Goal: Navigation & Orientation: Find specific page/section

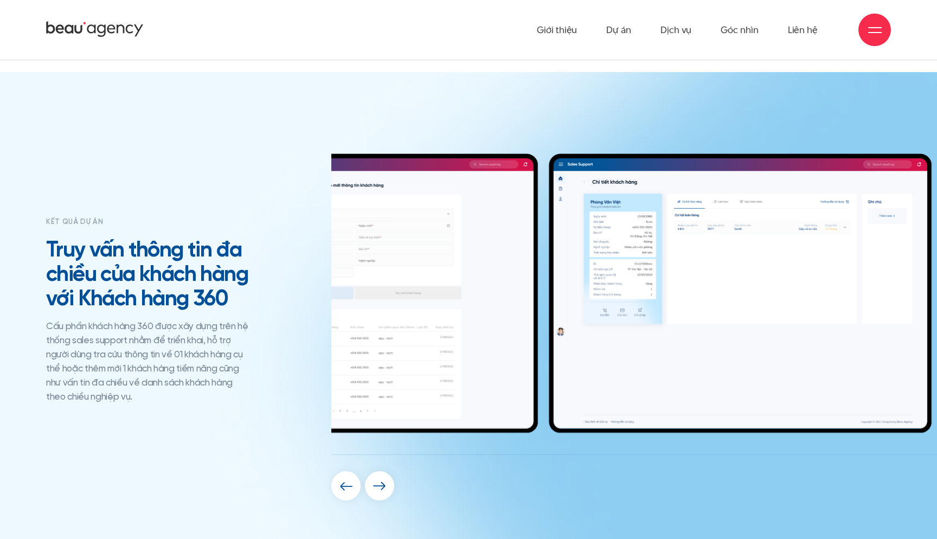
scroll to position [4485, 0]
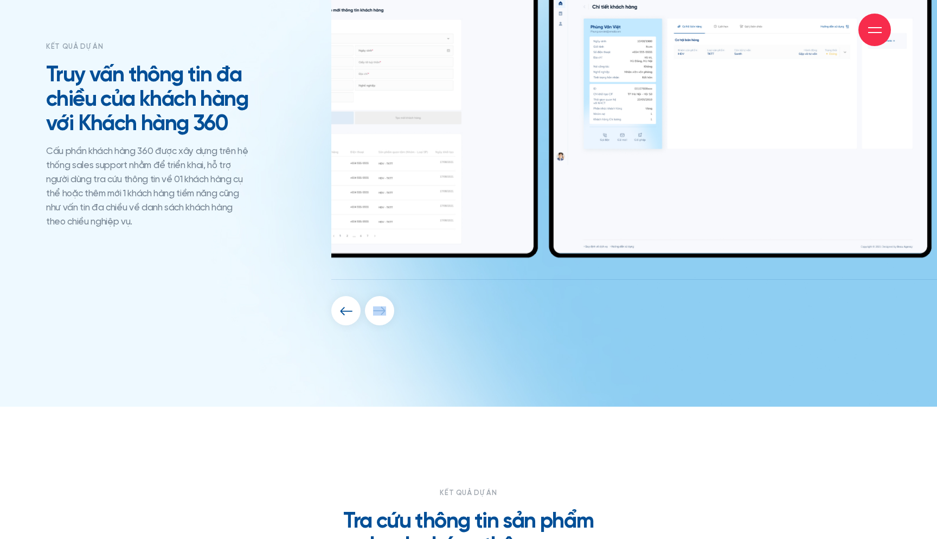
scroll to position [5125, 0]
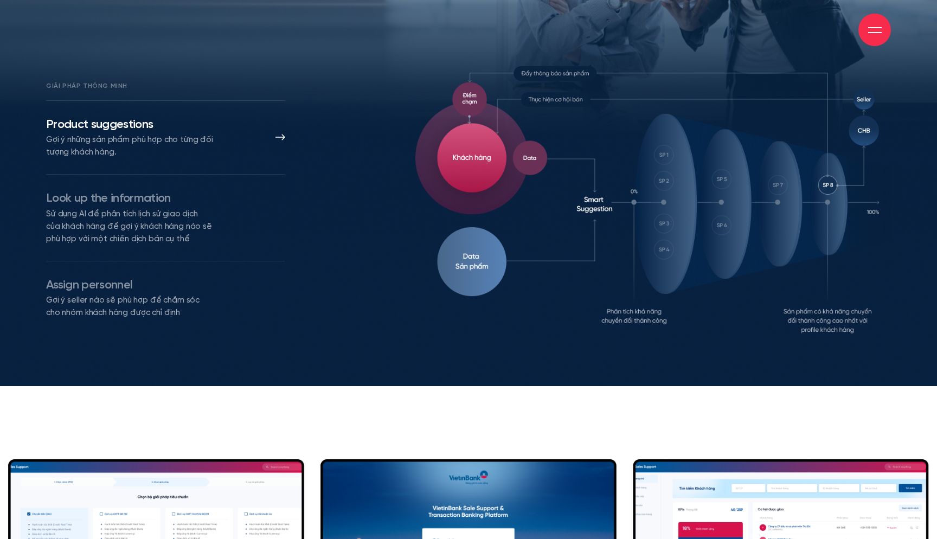
scroll to position [8070, 0]
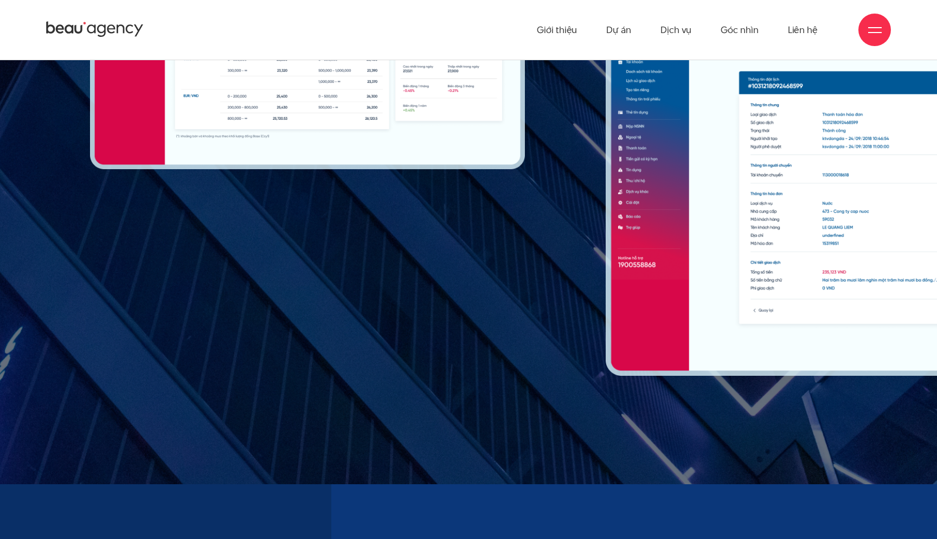
scroll to position [8857, 0]
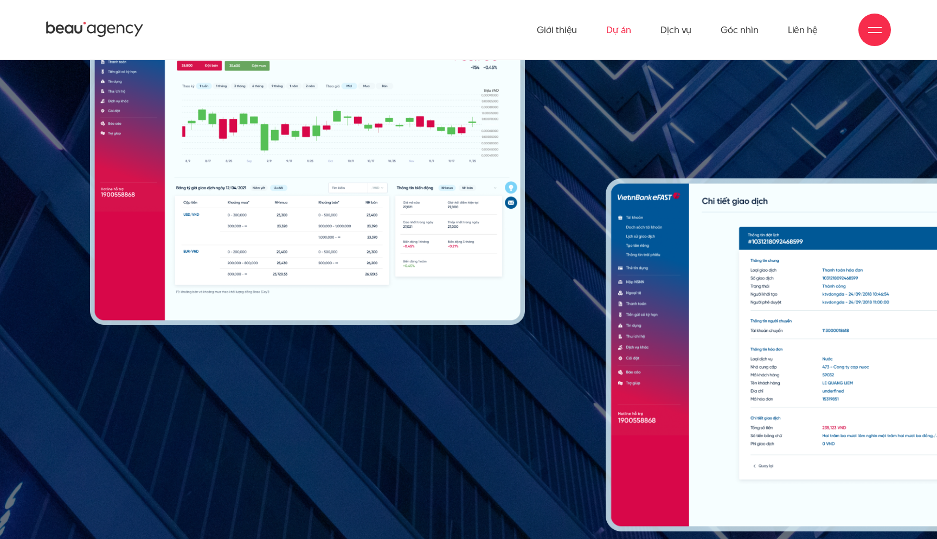
click at [622, 24] on link "Dự án" at bounding box center [618, 30] width 25 height 60
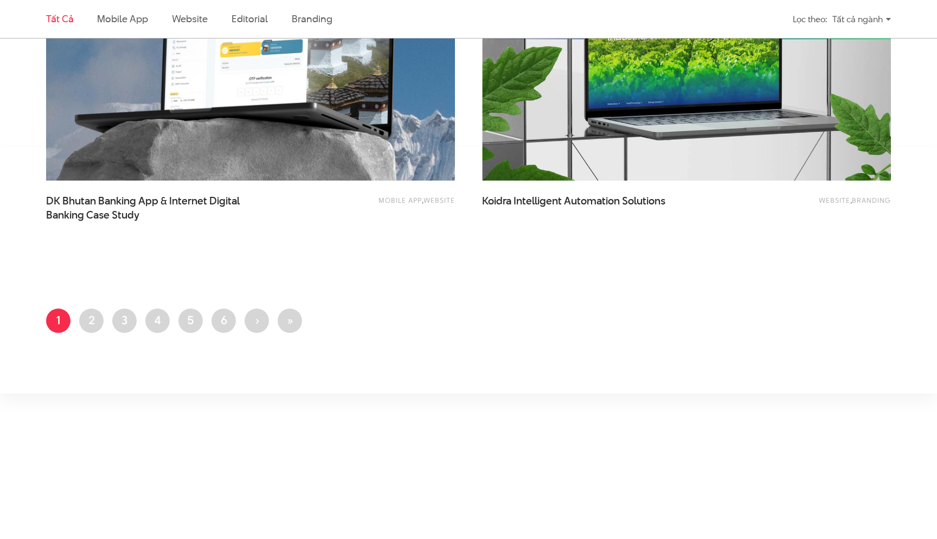
scroll to position [2354, 0]
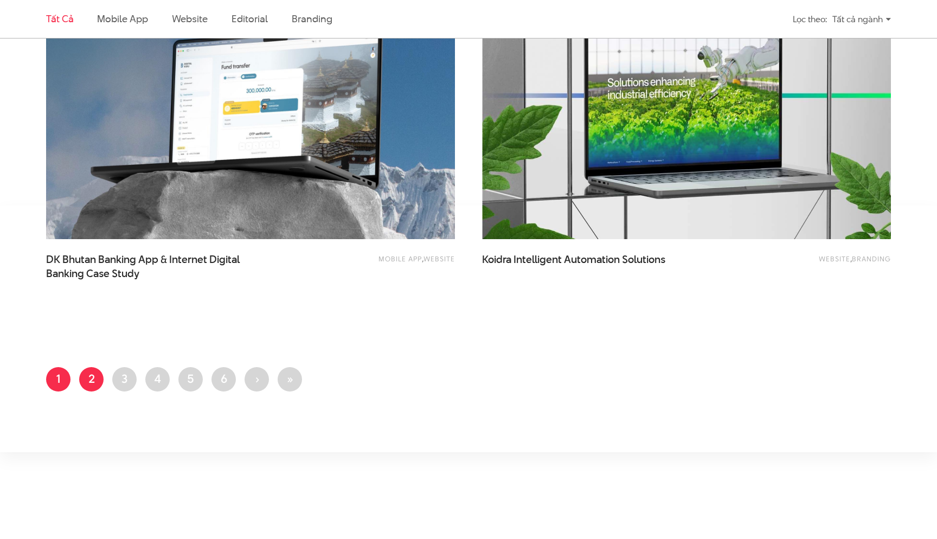
click at [95, 374] on link "Trang 2" at bounding box center [91, 379] width 24 height 24
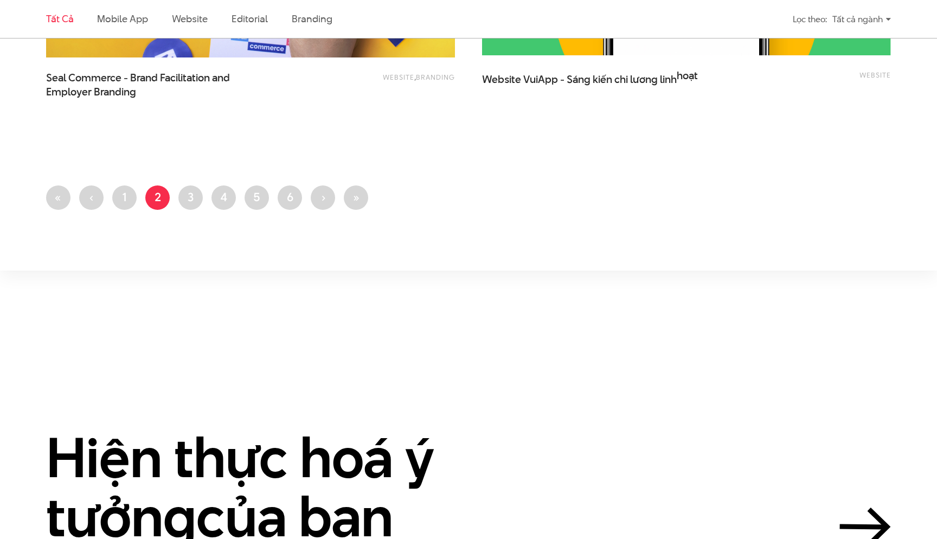
scroll to position [2493, 0]
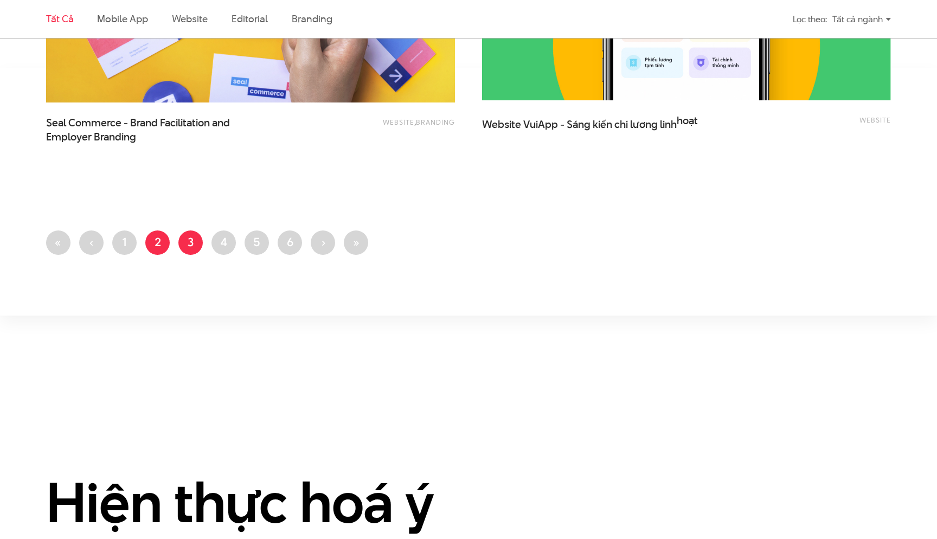
click at [187, 244] on link "Trang 3" at bounding box center [190, 243] width 24 height 24
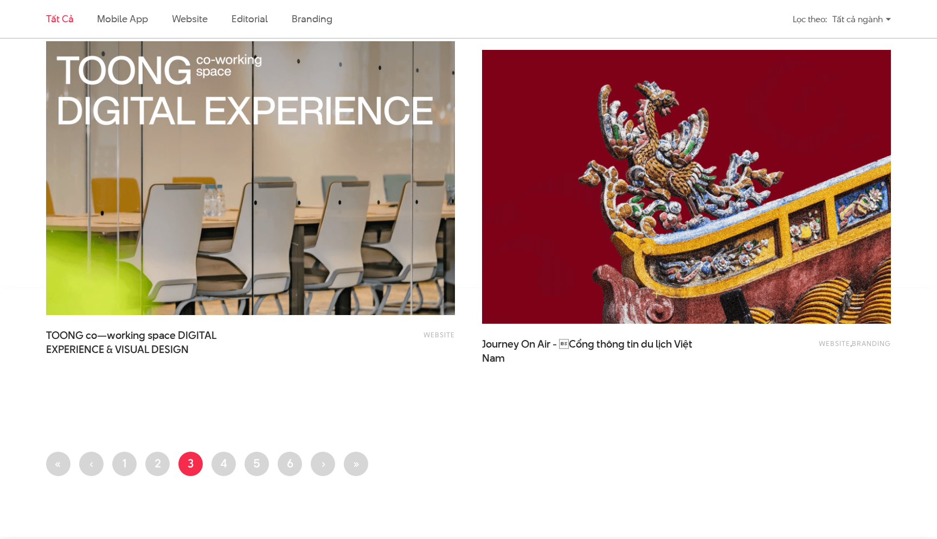
scroll to position [2502, 0]
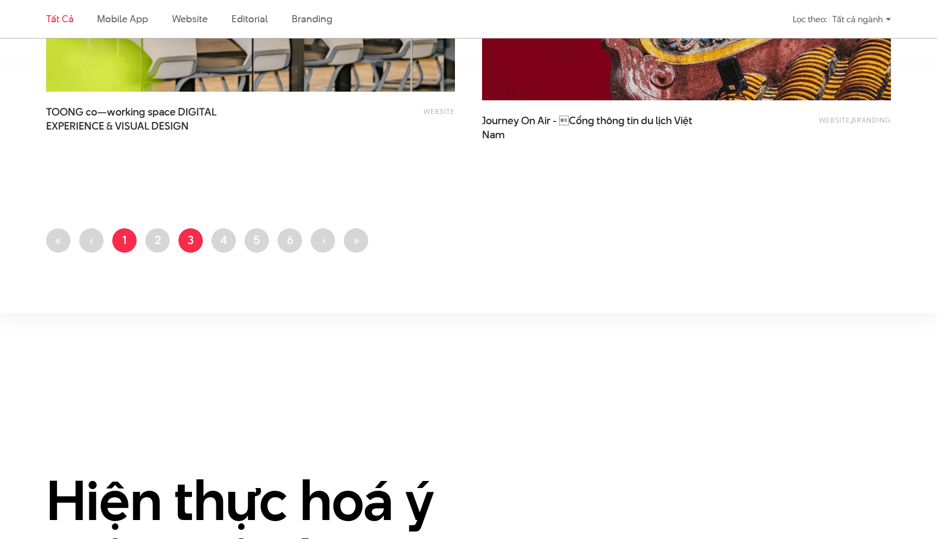
click at [116, 238] on link "Trang 1" at bounding box center [124, 240] width 24 height 24
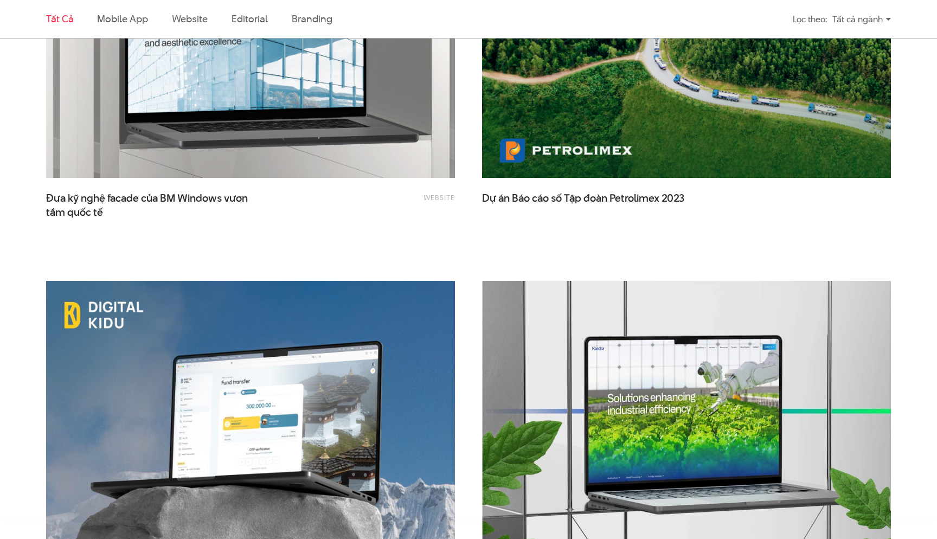
scroll to position [2187, 0]
